Goal: Find specific page/section: Find specific page/section

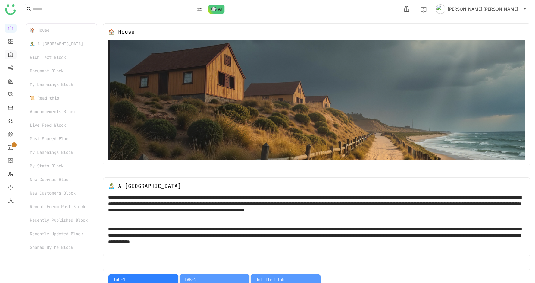
scroll to position [12, 0]
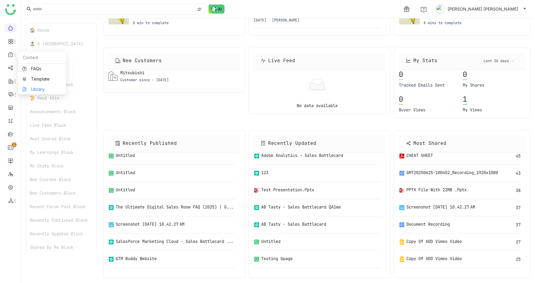
click at [29, 87] on link "Library" at bounding box center [41, 89] width 39 height 4
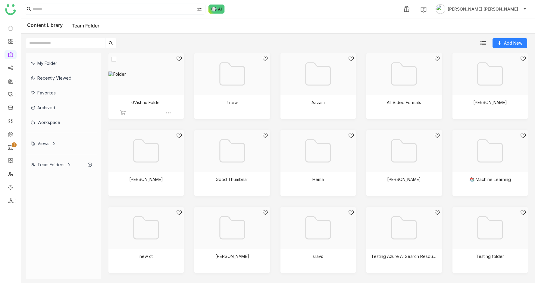
click at [141, 81] on div at bounding box center [144, 81] width 65 height 51
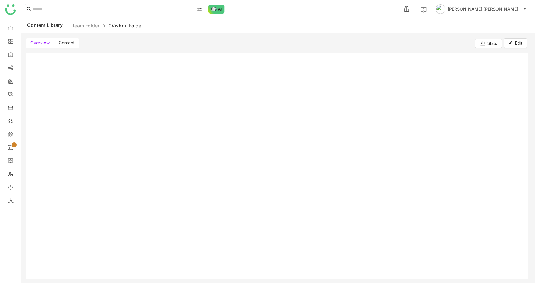
click at [69, 43] on span "Content" at bounding box center [67, 42] width 16 height 5
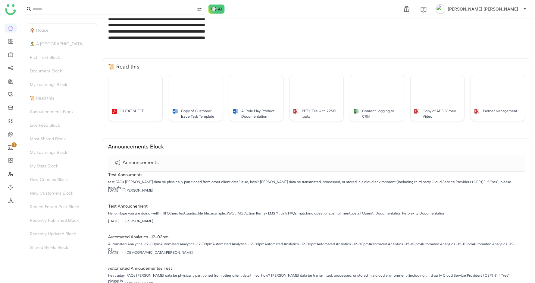
scroll to position [358, 0]
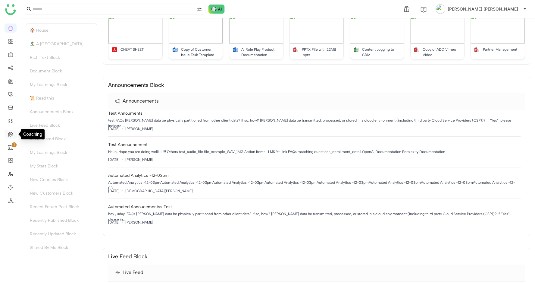
click at [8, 134] on link at bounding box center [10, 133] width 5 height 5
